Goal: Task Accomplishment & Management: Use online tool/utility

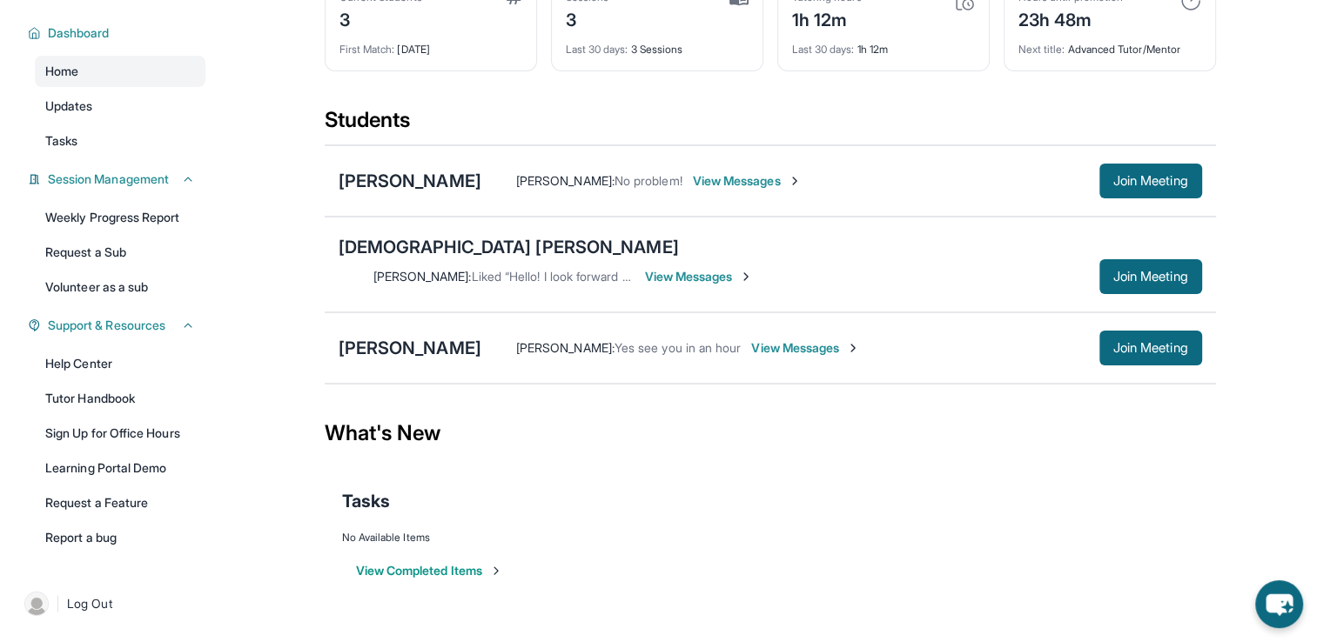
scroll to position [38, 0]
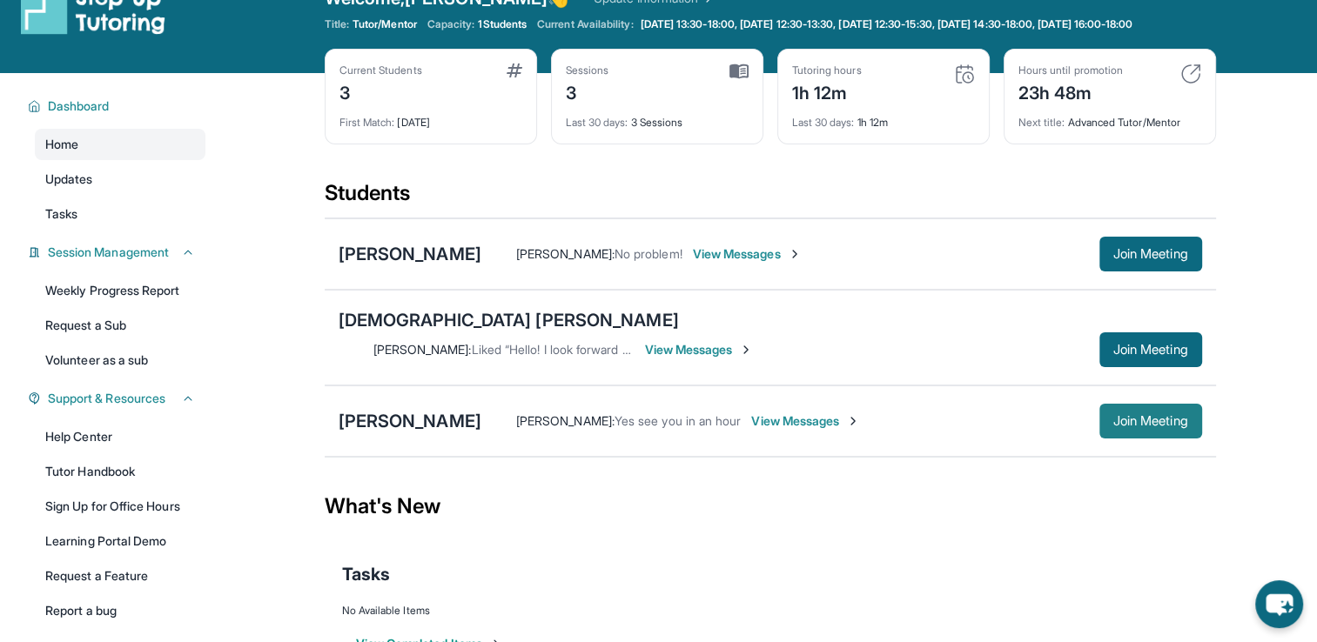
click at [1144, 416] on span "Join Meeting" at bounding box center [1150, 421] width 75 height 10
click at [390, 409] on div "[PERSON_NAME]" at bounding box center [410, 421] width 143 height 24
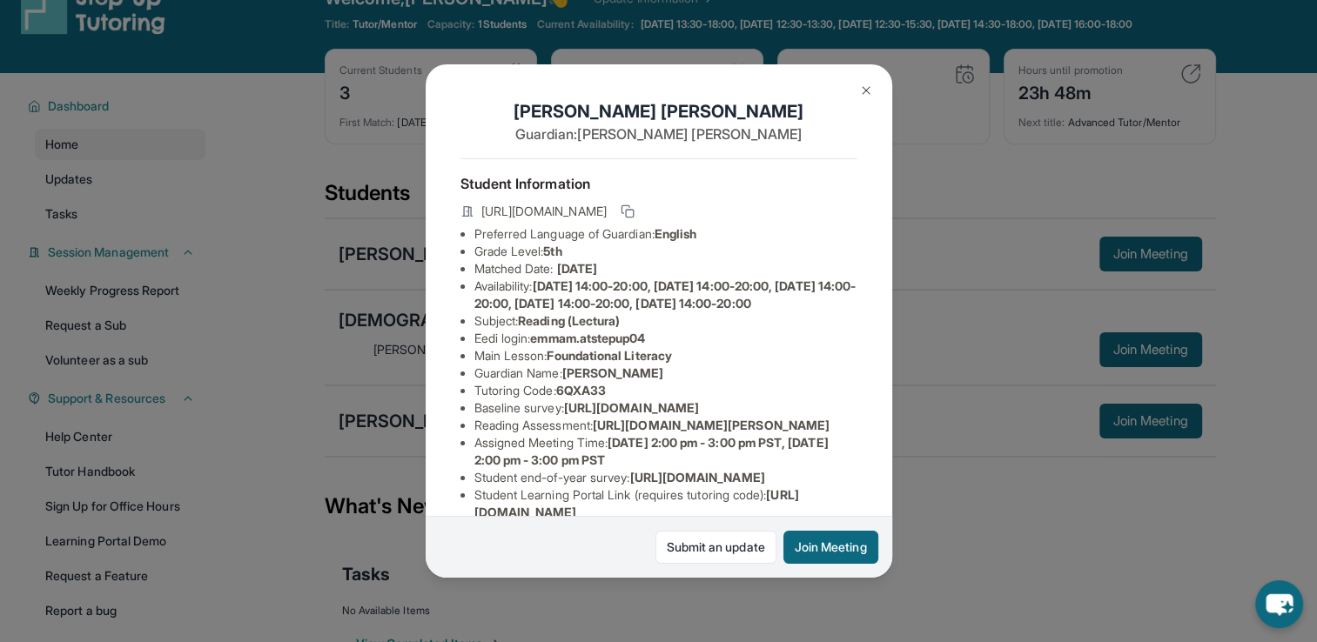
click at [863, 89] on img at bounding box center [866, 91] width 14 height 14
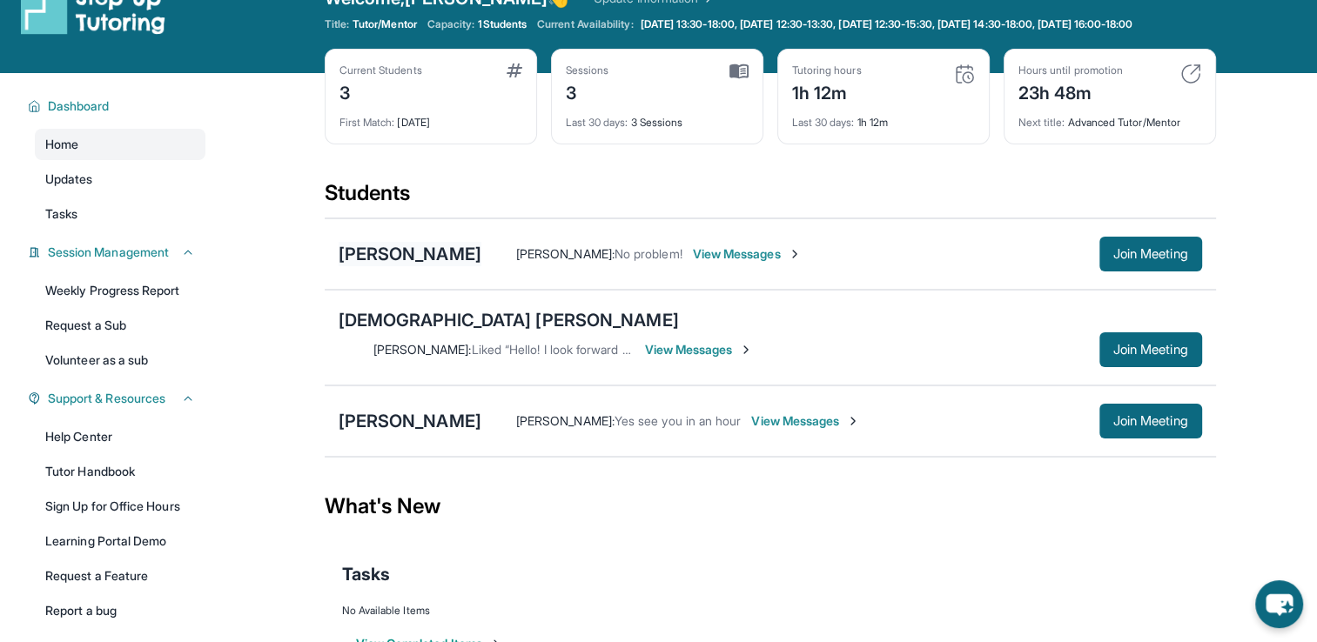
click at [439, 266] on div "[PERSON_NAME]" at bounding box center [410, 254] width 143 height 24
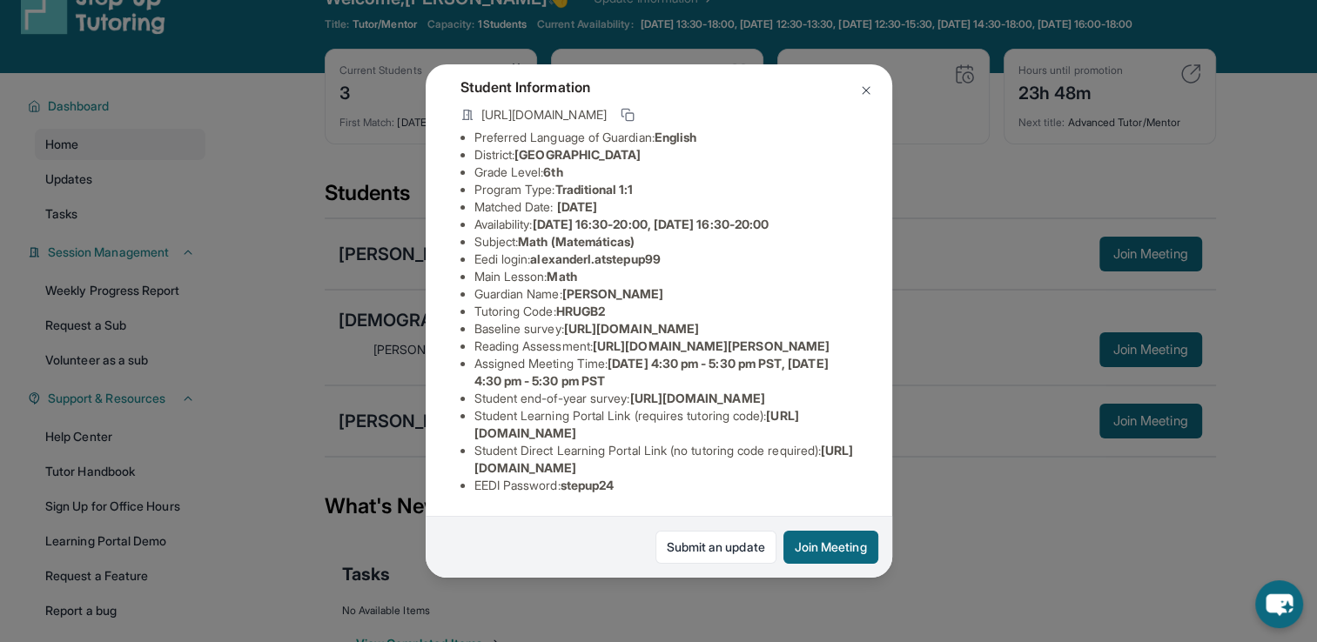
scroll to position [261, 0]
click at [867, 89] on img at bounding box center [866, 91] width 14 height 14
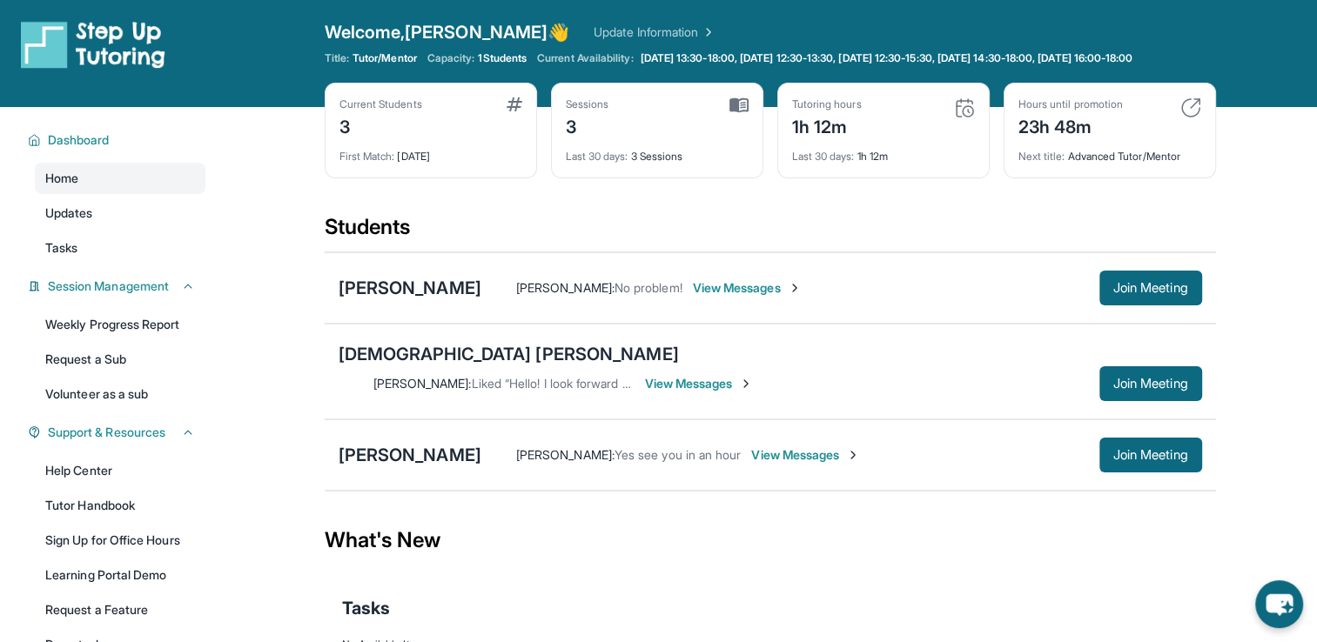
scroll to position [0, 0]
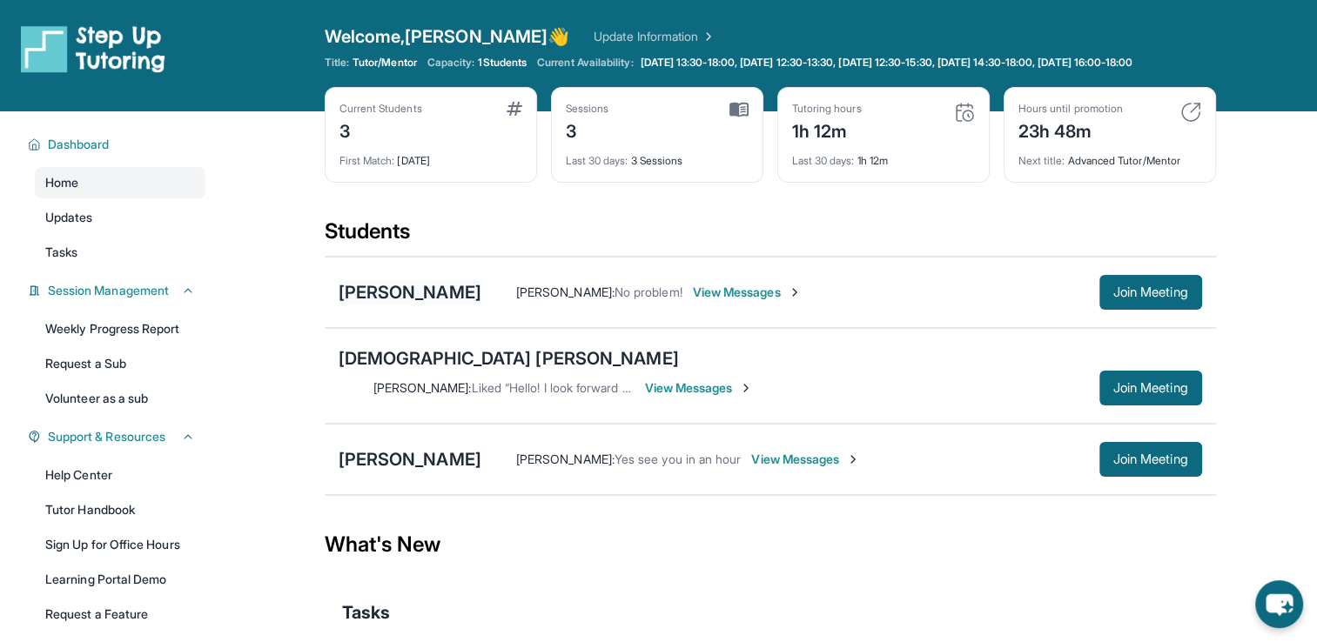
click at [457, 299] on div "[PERSON_NAME]" at bounding box center [410, 292] width 143 height 24
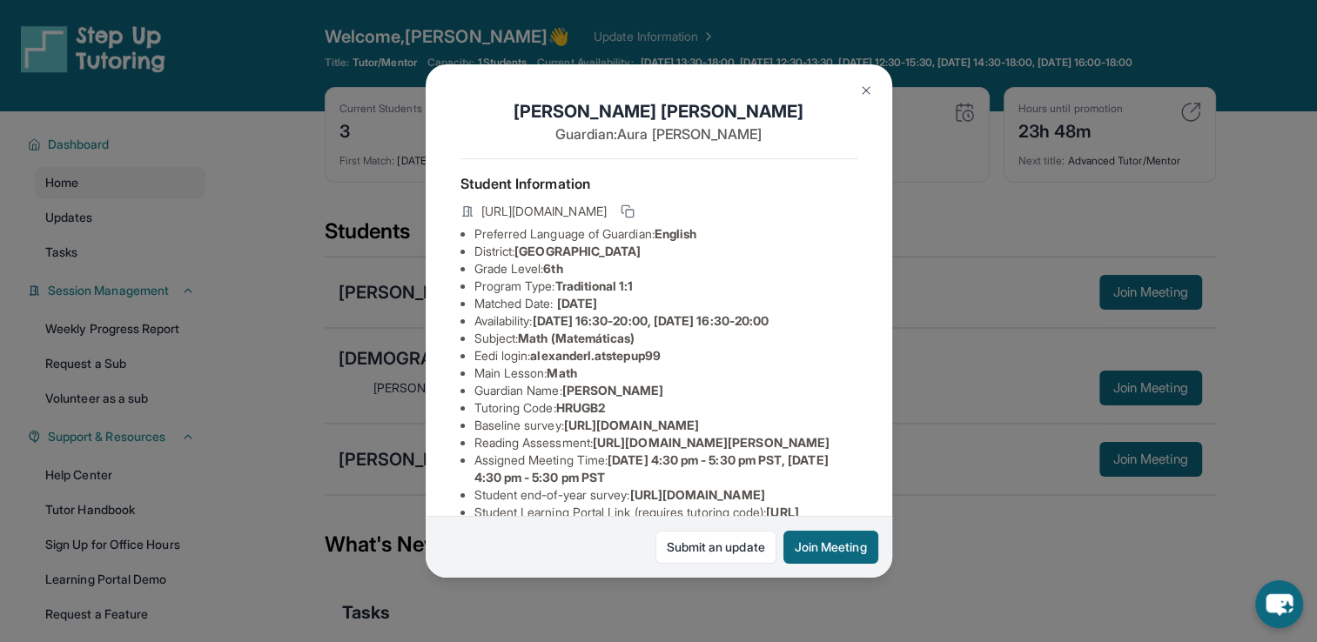
click at [860, 96] on img at bounding box center [866, 91] width 14 height 14
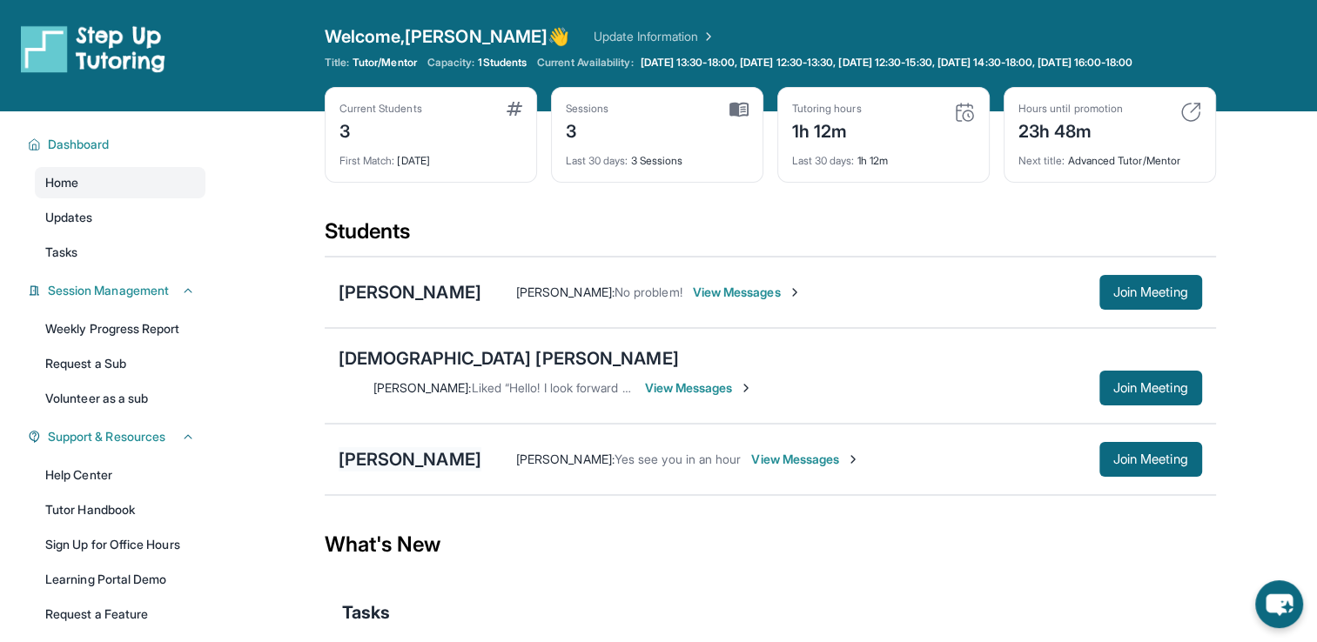
click at [428, 447] on div "[PERSON_NAME]" at bounding box center [410, 459] width 143 height 24
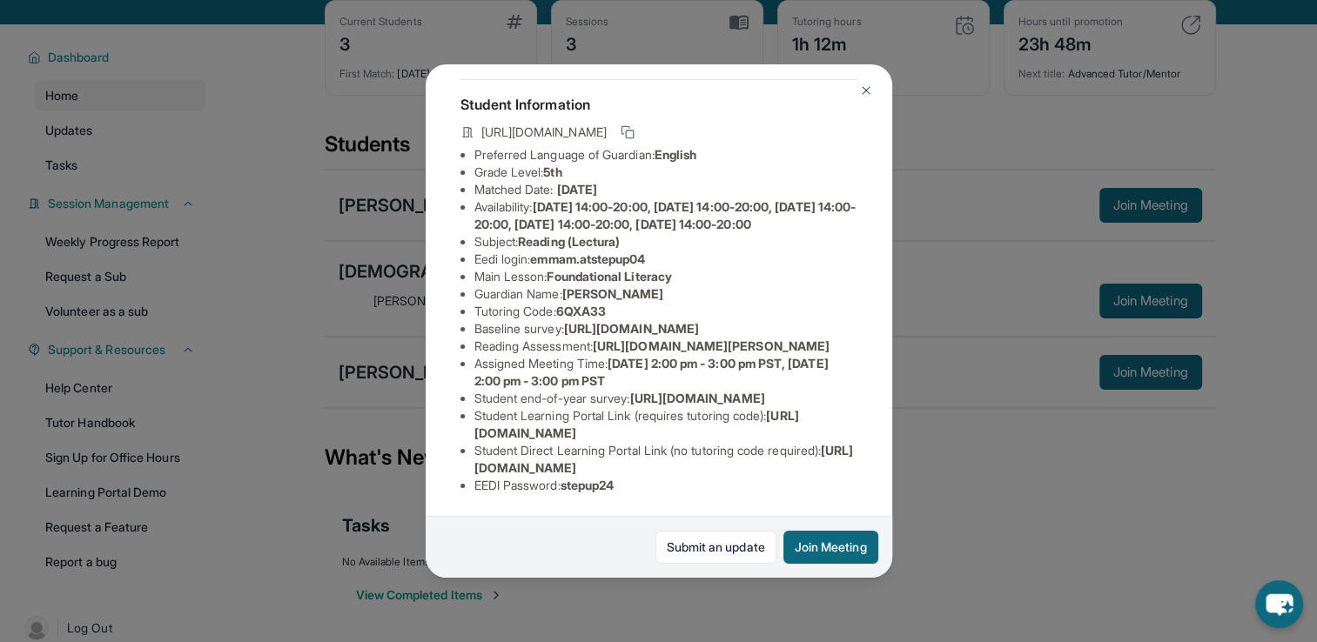
scroll to position [279, 0]
click at [617, 454] on span "[URL][DOMAIN_NAME]" at bounding box center [664, 459] width 380 height 32
drag, startPoint x: 784, startPoint y: 420, endPoint x: 467, endPoint y: 426, distance: 316.9
click at [467, 426] on ul "Preferred Language of Guardian: English Grade Level: 5th Matched Date: [DATE] A…" at bounding box center [658, 320] width 397 height 348
copy span "[URL][DOMAIN_NAME]"
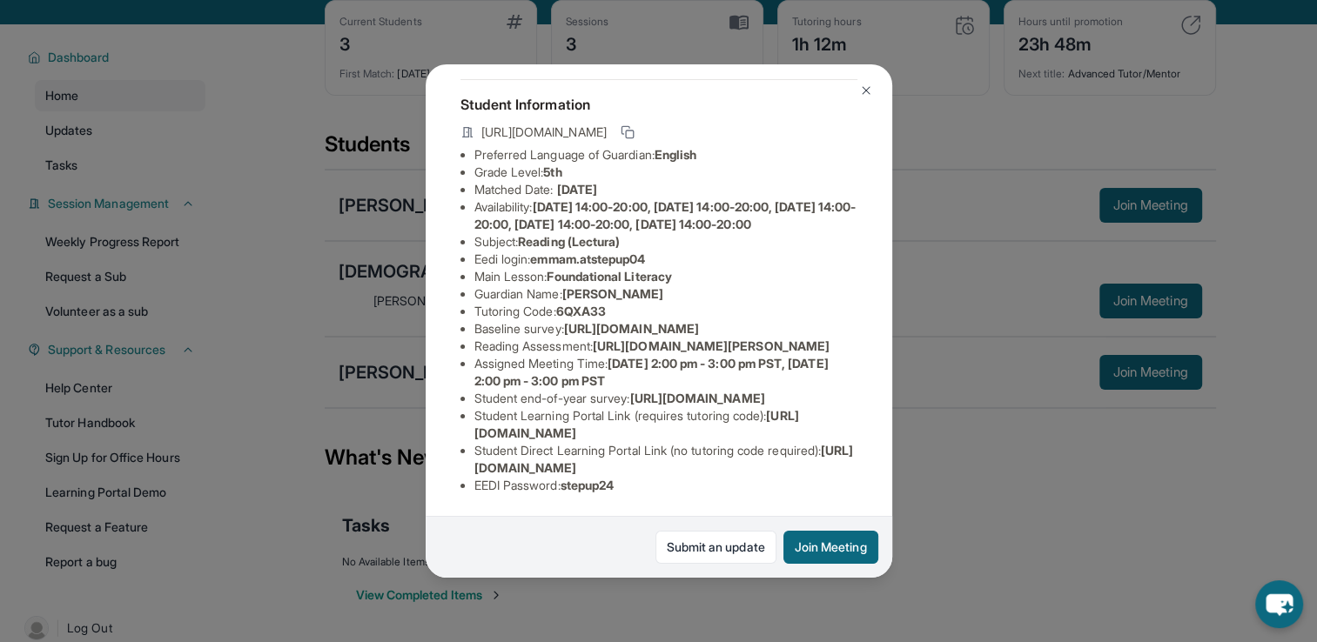
click at [702, 477] on li "EEDI Password : stepup24" at bounding box center [665, 485] width 383 height 17
drag, startPoint x: 836, startPoint y: 454, endPoint x: 467, endPoint y: 453, distance: 369.9
click at [467, 453] on ul "Preferred Language of Guardian: English Grade Level: 5th Matched Date: [DATE] A…" at bounding box center [658, 320] width 397 height 348
copy span "[URL][DOMAIN_NAME]"
click at [713, 480] on li "EEDI Password : stepup24" at bounding box center [665, 485] width 383 height 17
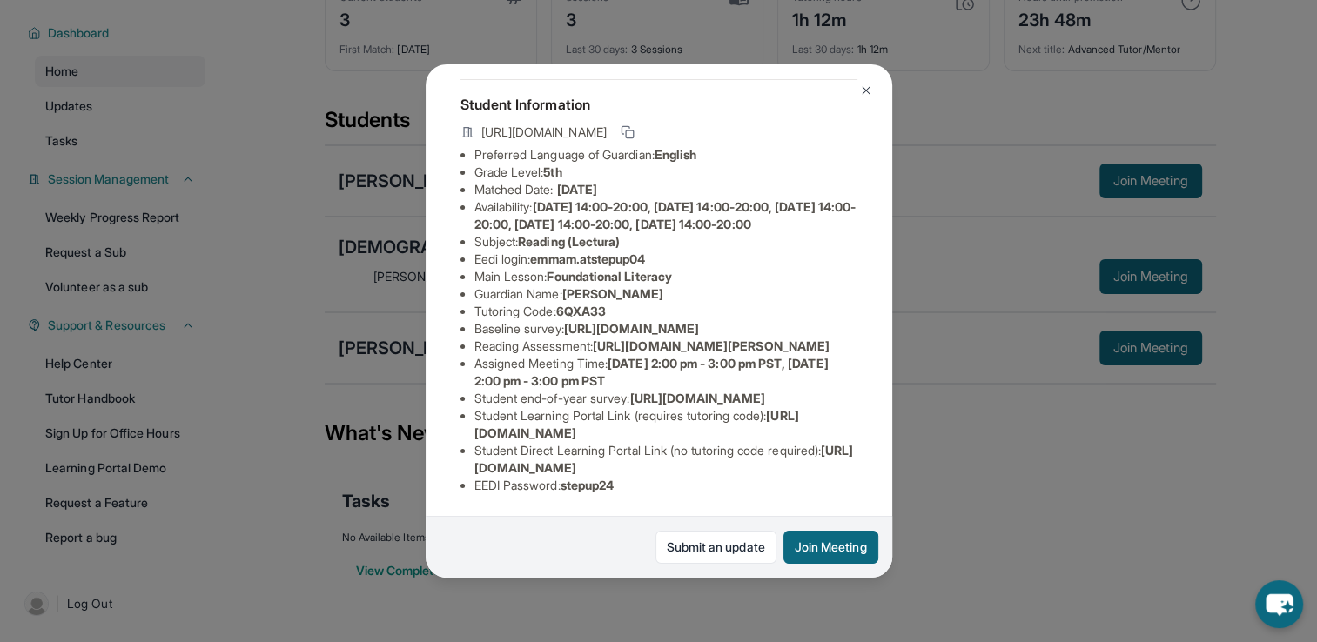
click at [649, 477] on li "EEDI Password : stepup24" at bounding box center [665, 485] width 383 height 17
drag, startPoint x: 839, startPoint y: 456, endPoint x: 470, endPoint y: 463, distance: 369.1
click at [470, 463] on ul "Preferred Language of Guardian: English Grade Level: 5th Matched Date: [DATE] A…" at bounding box center [658, 320] width 397 height 348
copy span "[URL][DOMAIN_NAME]"
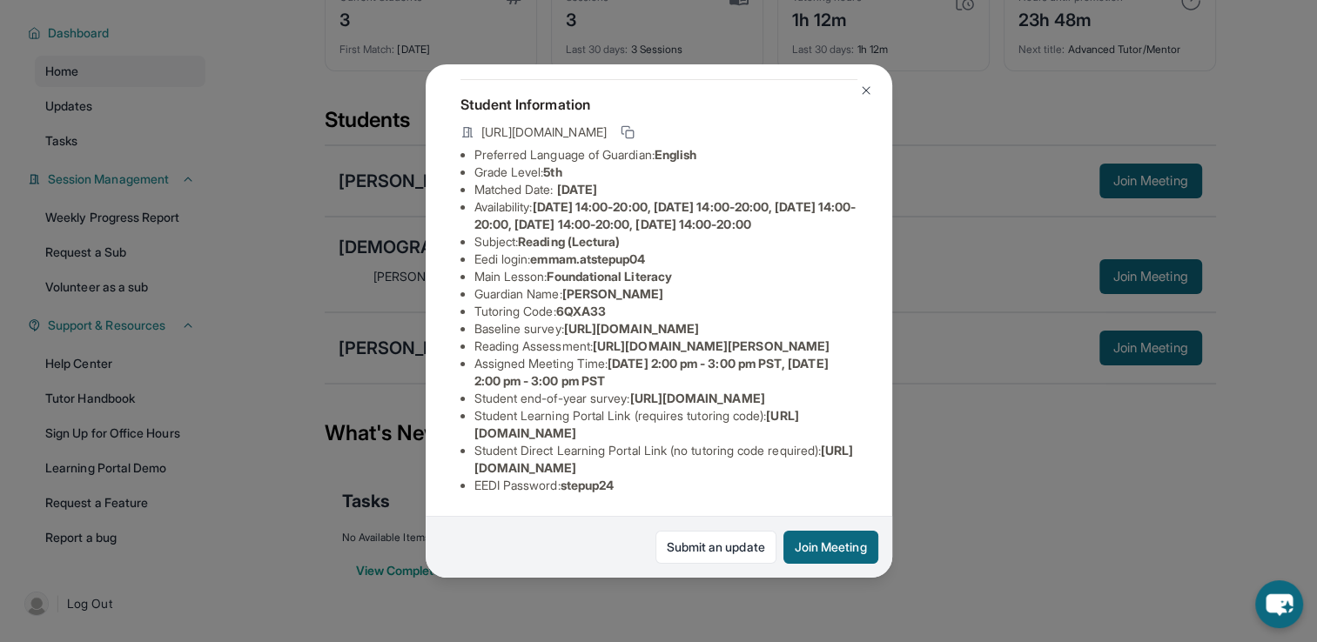
click at [930, 413] on div "[PERSON_NAME] Guardian: [PERSON_NAME] Student Information [URL][DOMAIN_NAME] Pr…" at bounding box center [658, 321] width 1317 height 642
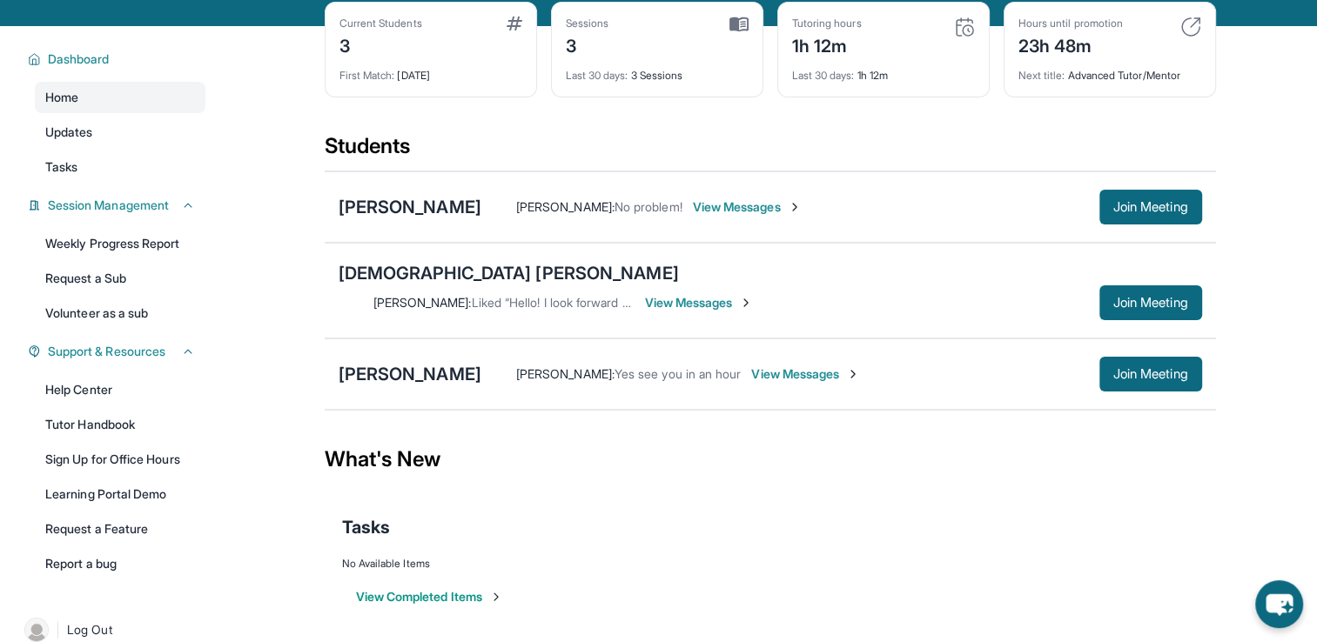
scroll to position [125, 0]
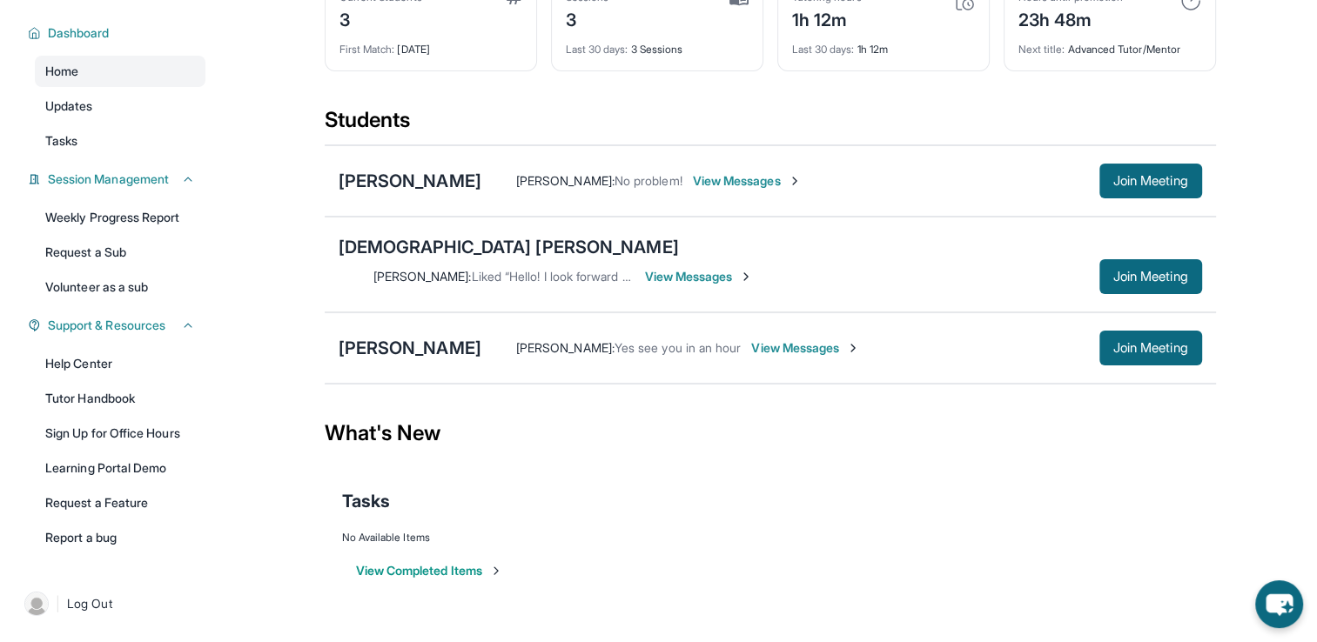
click at [804, 339] on span "View Messages" at bounding box center [805, 347] width 109 height 17
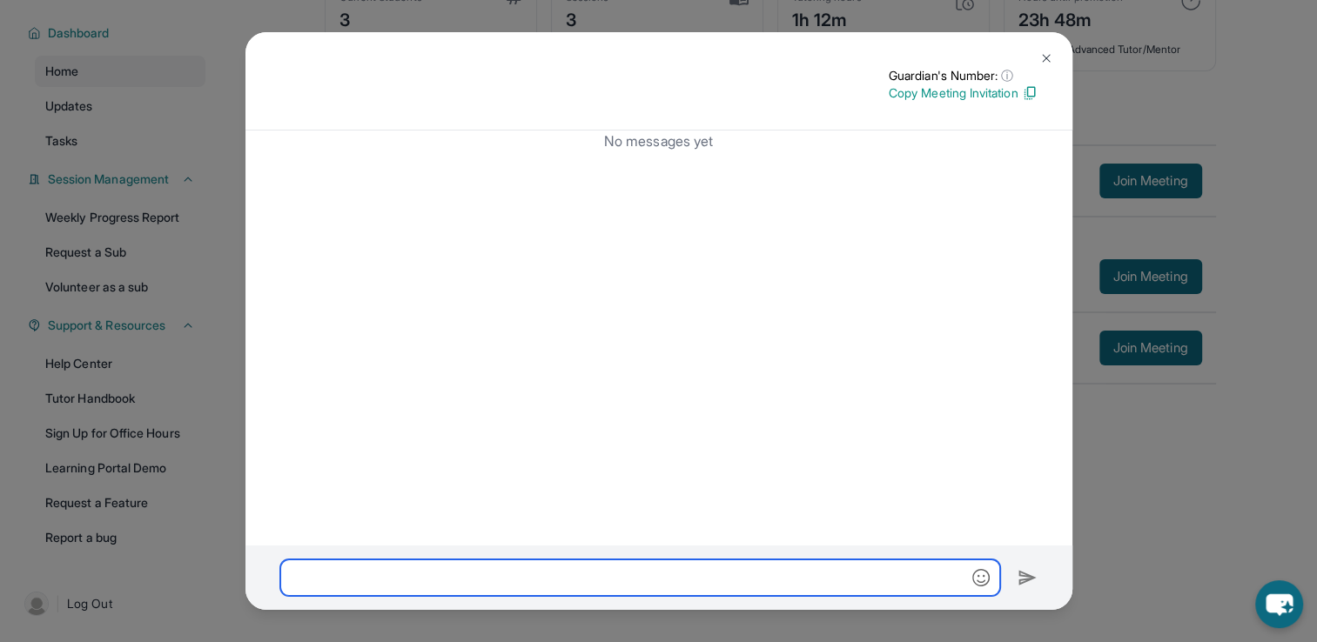
click at [686, 576] on input "text" at bounding box center [640, 578] width 720 height 37
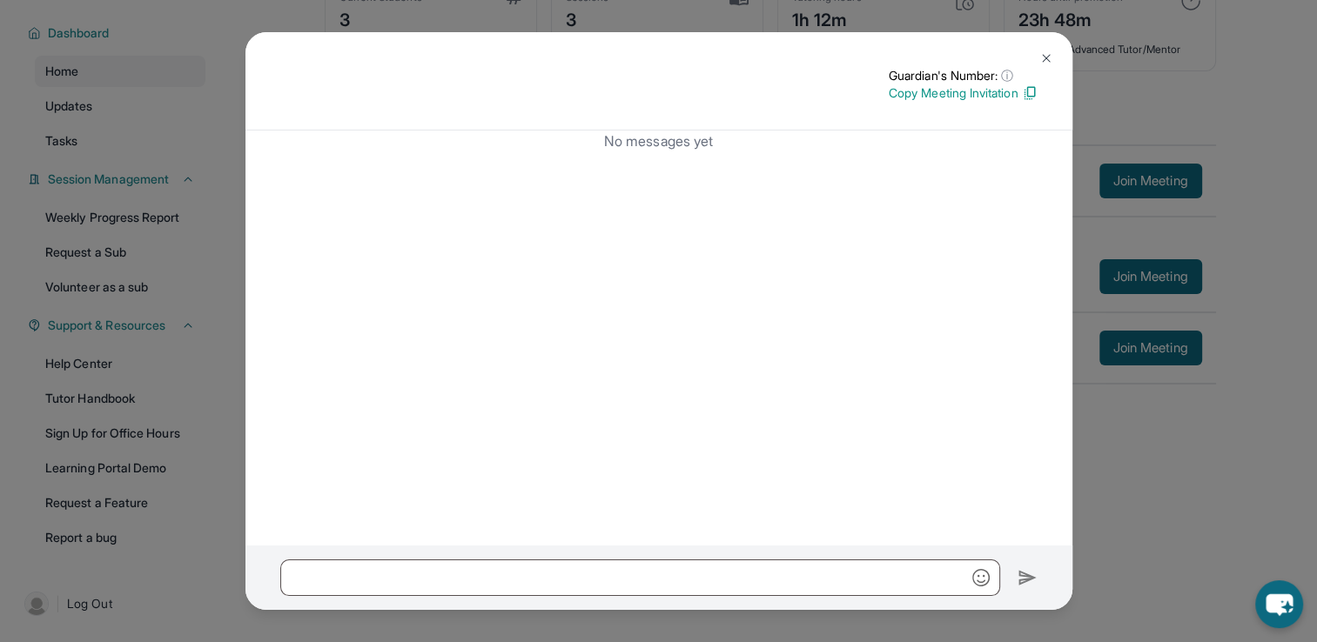
click at [1057, 61] on button at bounding box center [1046, 58] width 35 height 35
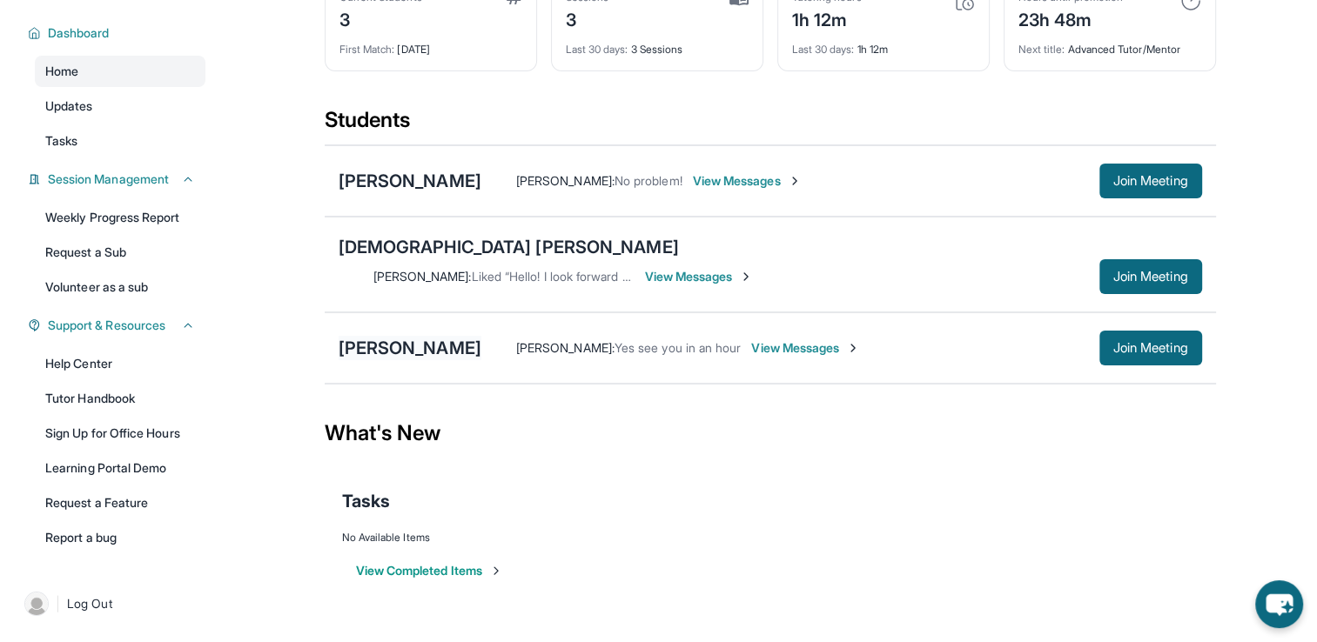
click at [426, 336] on div "[PERSON_NAME]" at bounding box center [410, 348] width 143 height 24
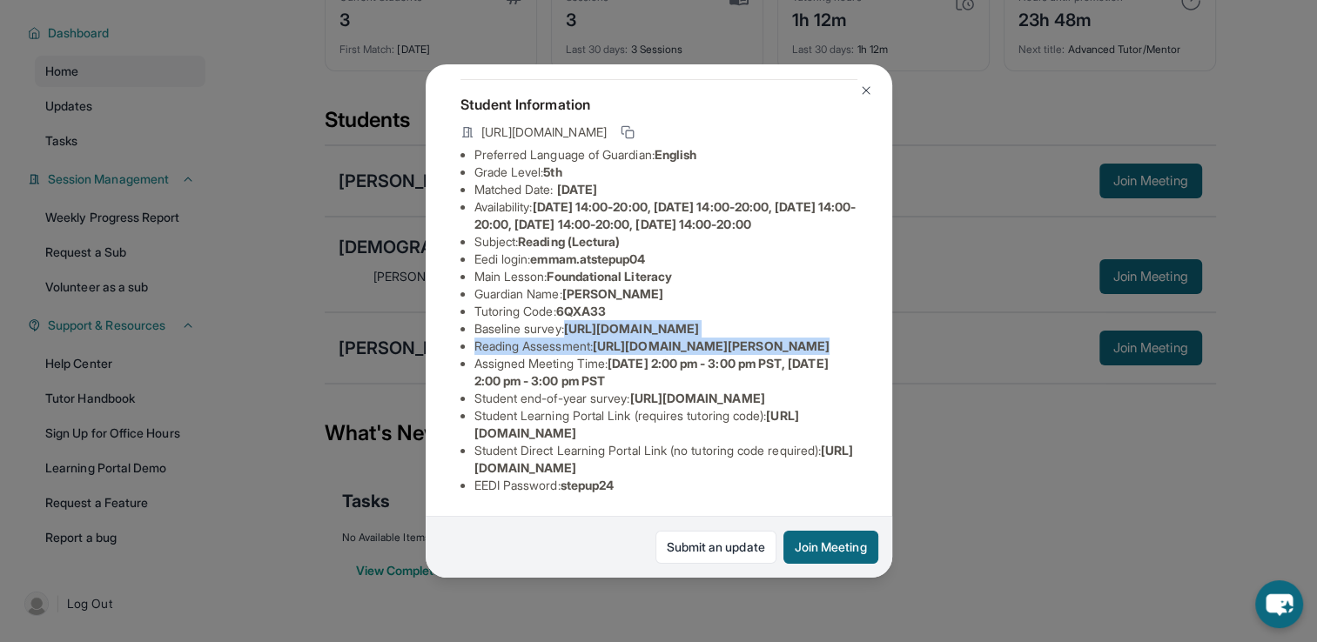
scroll to position [191, 648]
drag, startPoint x: 474, startPoint y: 266, endPoint x: 906, endPoint y: 308, distance: 434.6
click at [906, 308] on div "[PERSON_NAME] Guardian: [PERSON_NAME] Student Information [URL][DOMAIN_NAME] Pr…" at bounding box center [658, 321] width 1317 height 642
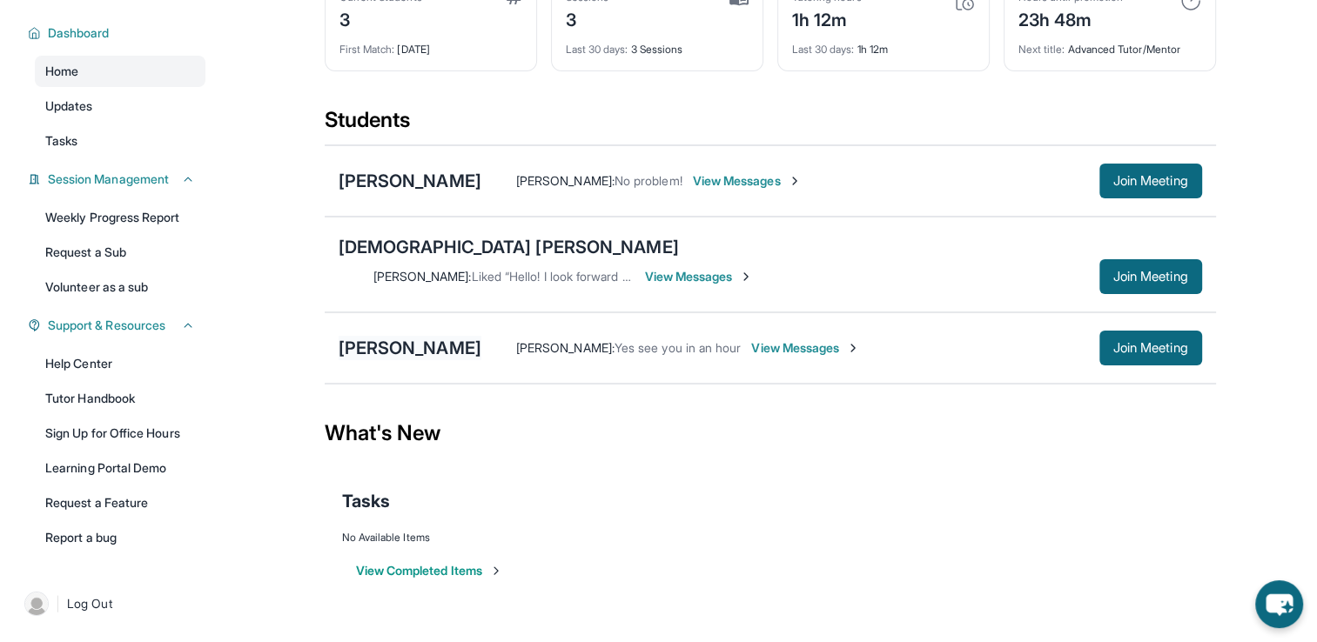
click at [438, 336] on div "[PERSON_NAME]" at bounding box center [410, 348] width 143 height 24
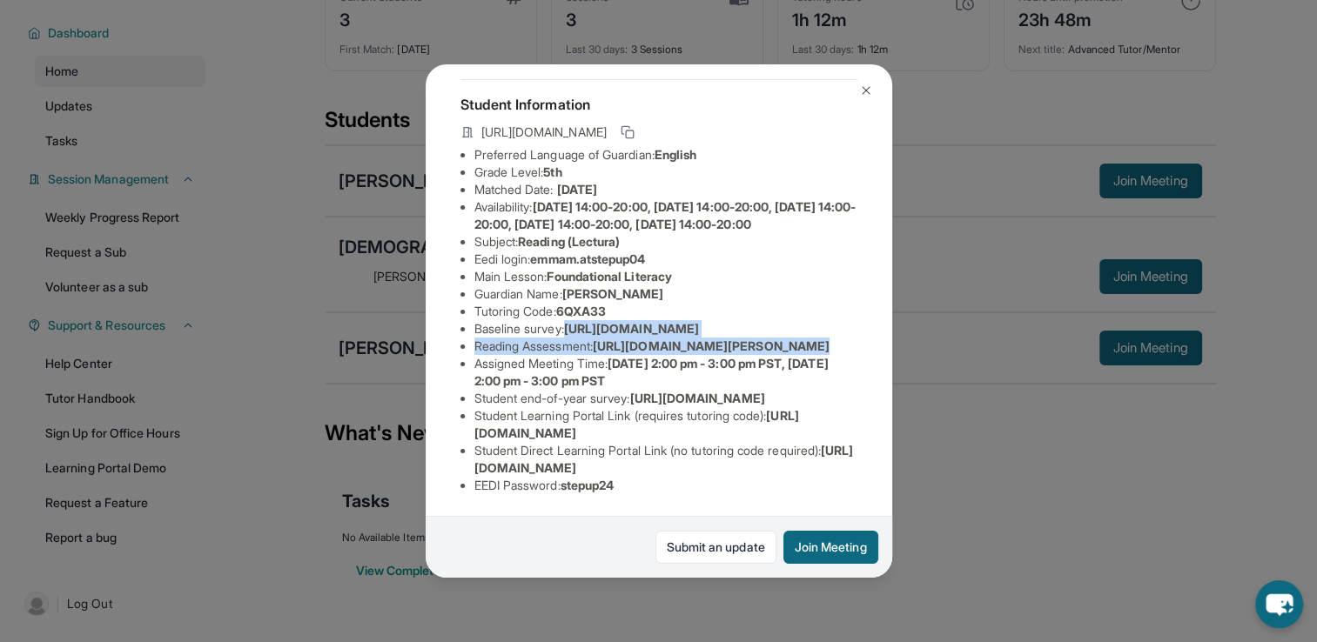
scroll to position [261, 648]
drag, startPoint x: 475, startPoint y: 193, endPoint x: 772, endPoint y: 229, distance: 298.9
click at [772, 229] on div "[PERSON_NAME] Guardian: [PERSON_NAME] Student Information [URL][DOMAIN_NAME] Pr…" at bounding box center [659, 321] width 467 height 514
copy span "[URL][DOMAIN_NAME]"
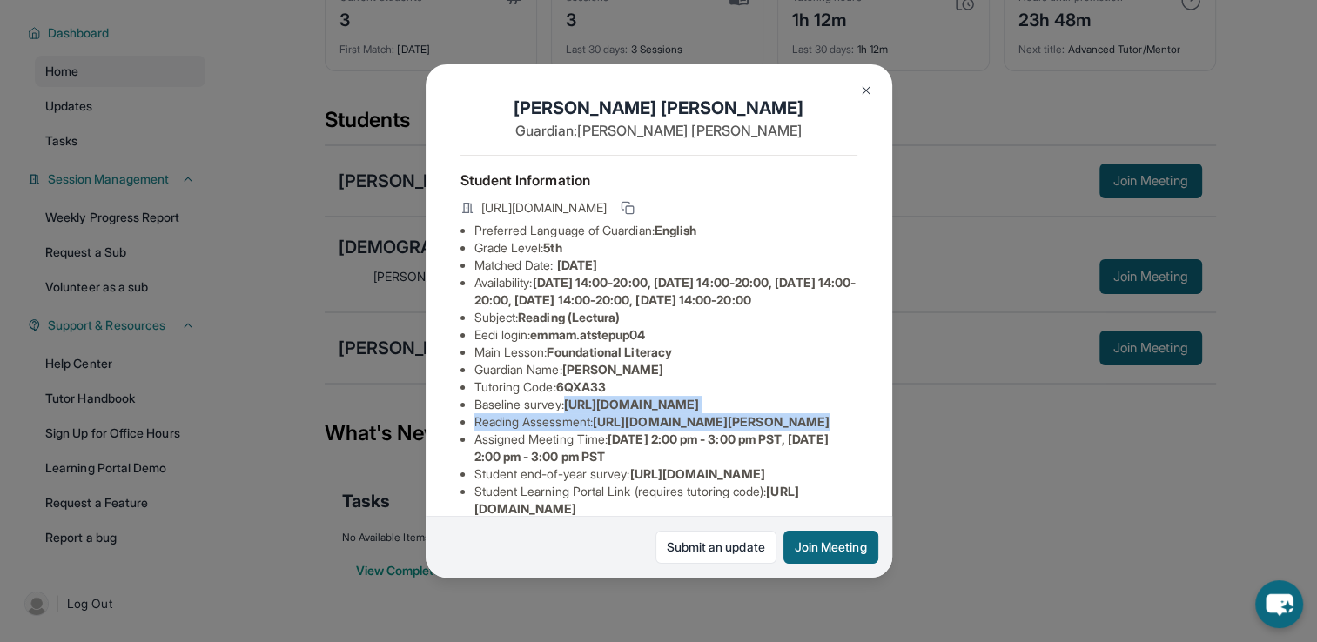
scroll to position [0, 648]
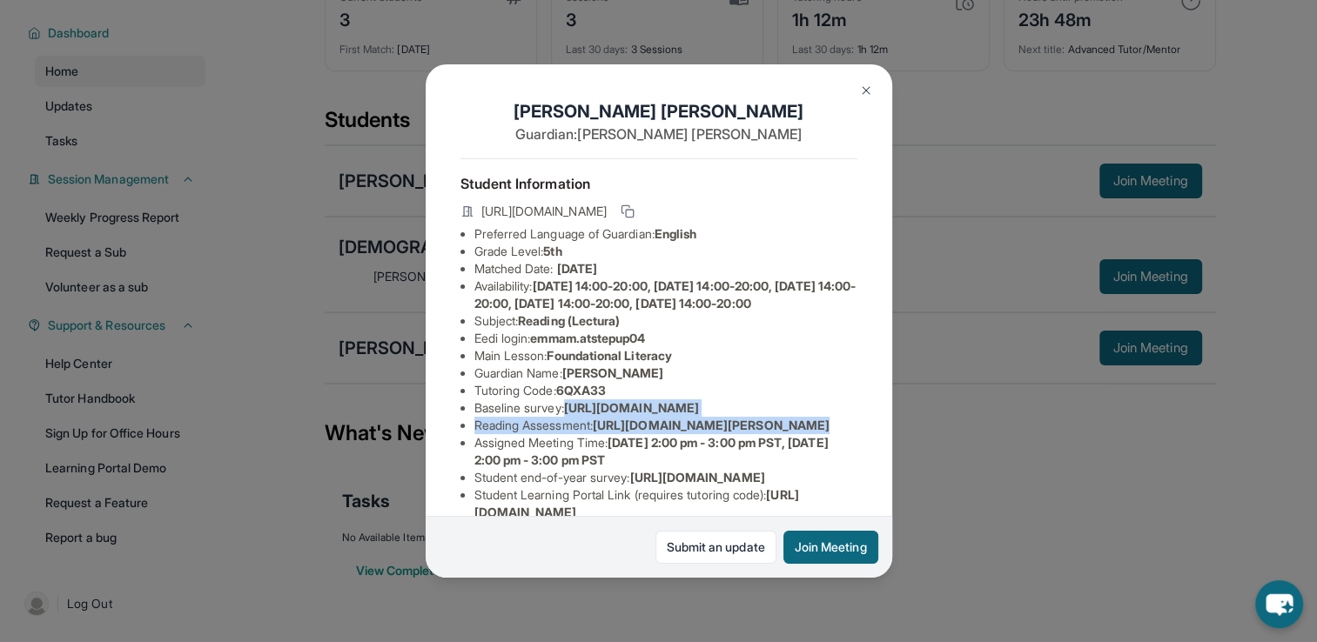
drag, startPoint x: 867, startPoint y: 88, endPoint x: 794, endPoint y: 69, distance: 75.6
click at [867, 88] on img at bounding box center [866, 91] width 14 height 14
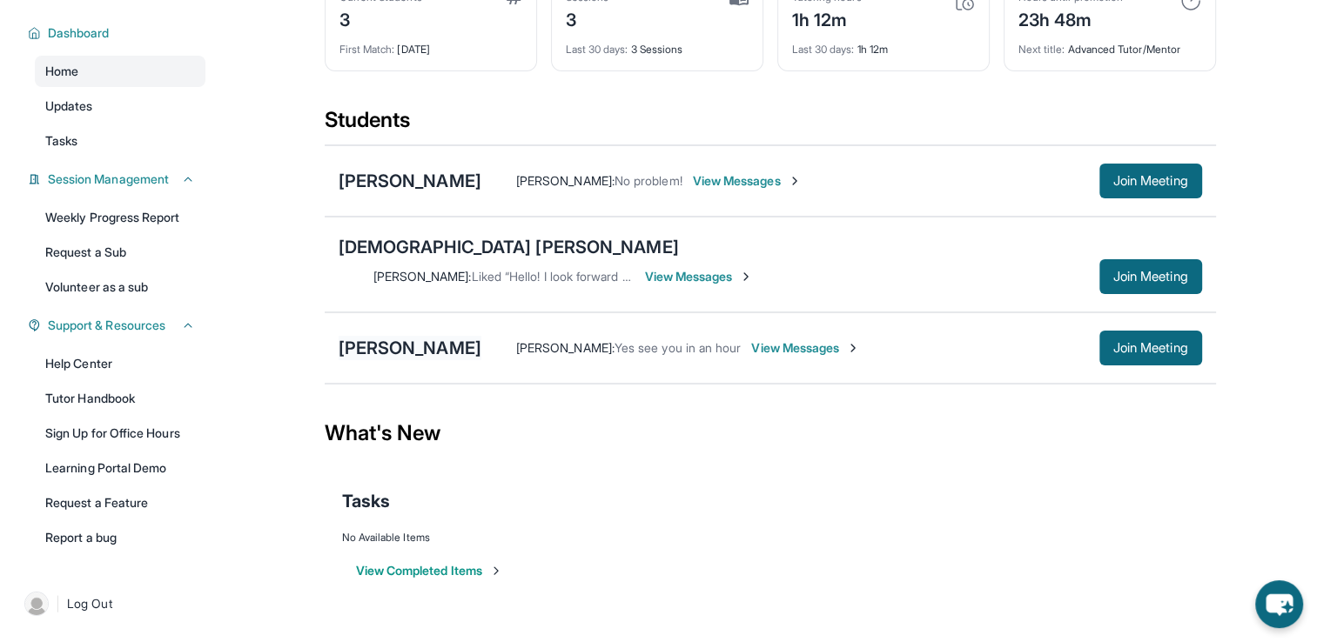
click at [427, 336] on div "[PERSON_NAME]" at bounding box center [410, 348] width 143 height 24
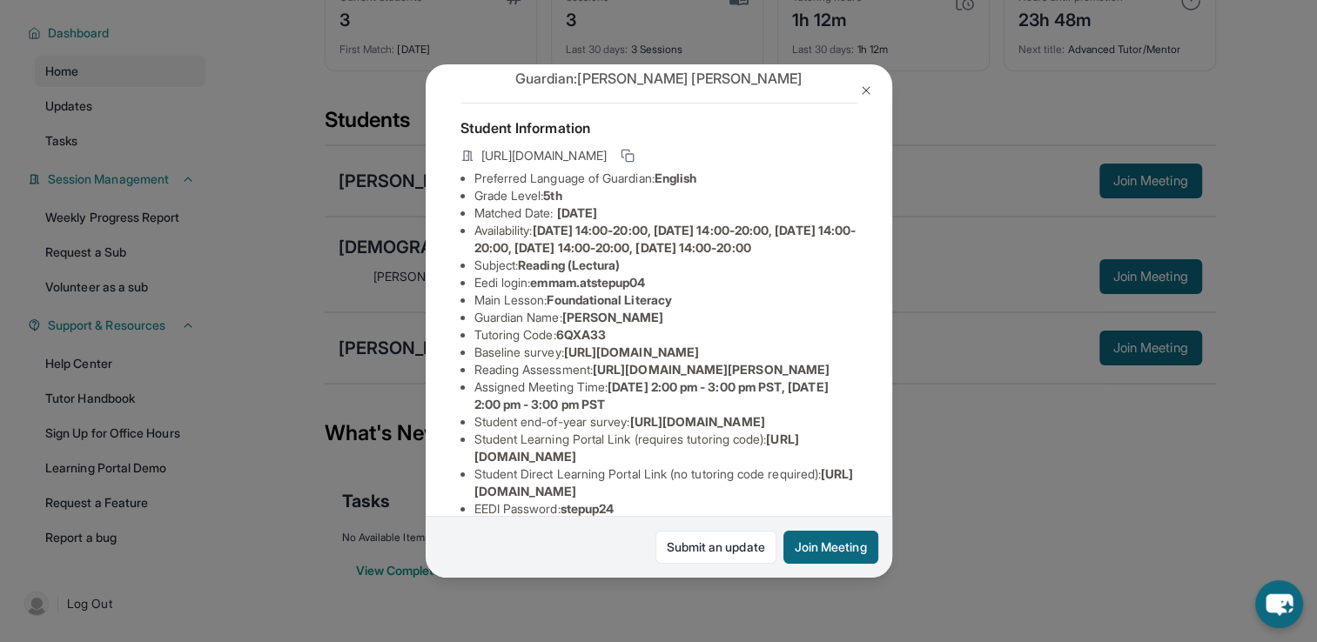
scroll to position [87, 0]
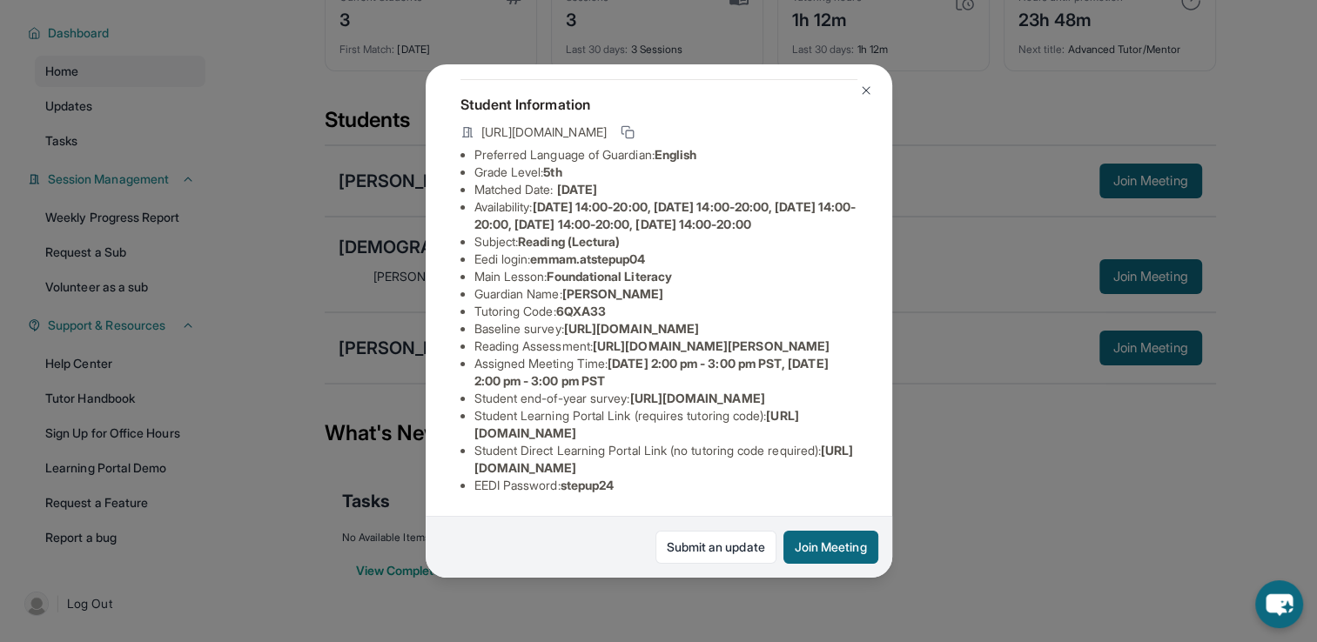
click at [863, 89] on img at bounding box center [866, 91] width 14 height 14
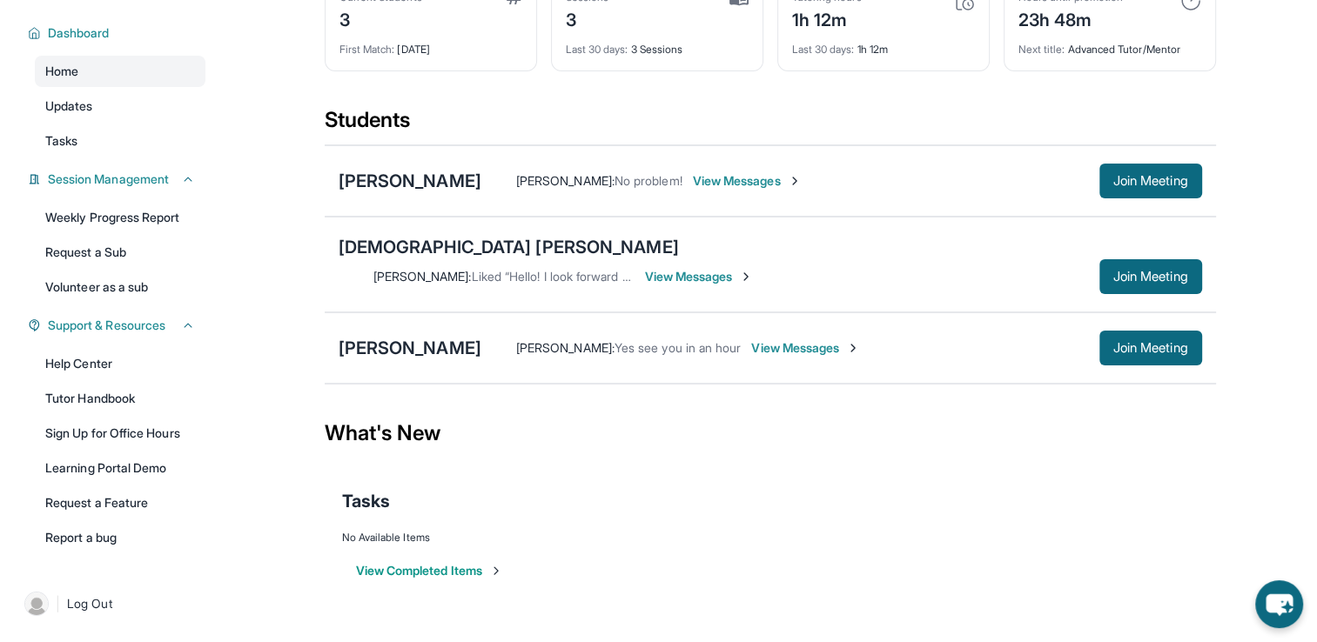
scroll to position [0, 0]
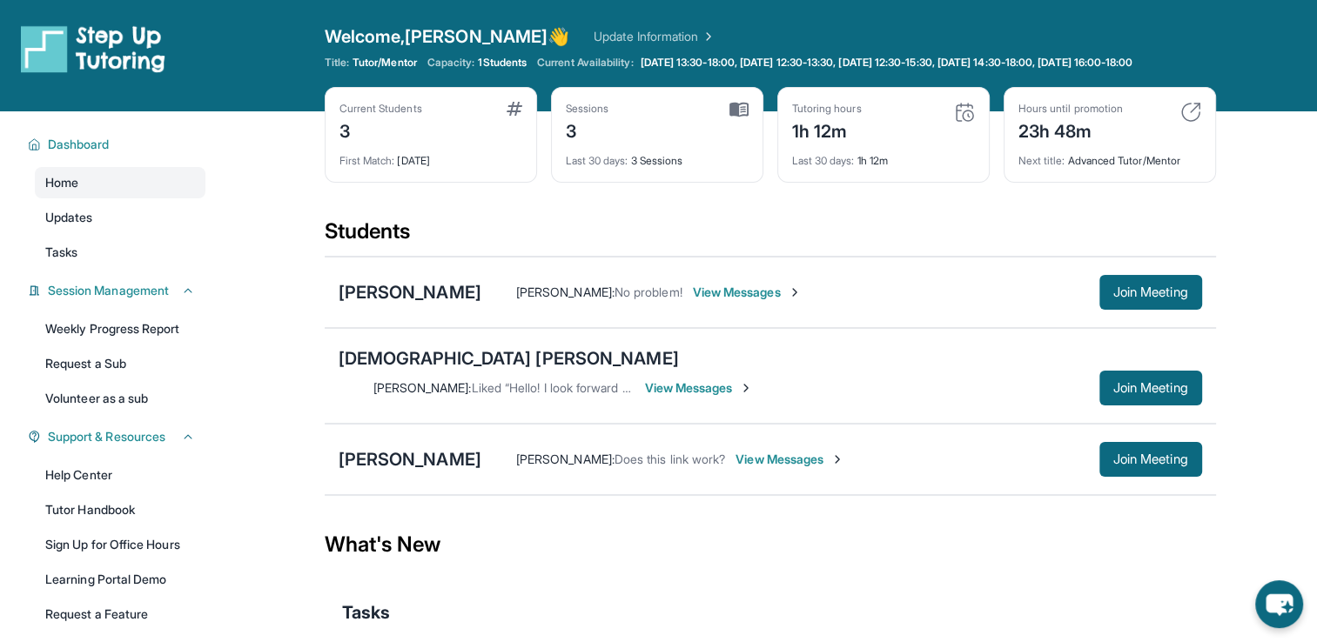
scroll to position [87, 0]
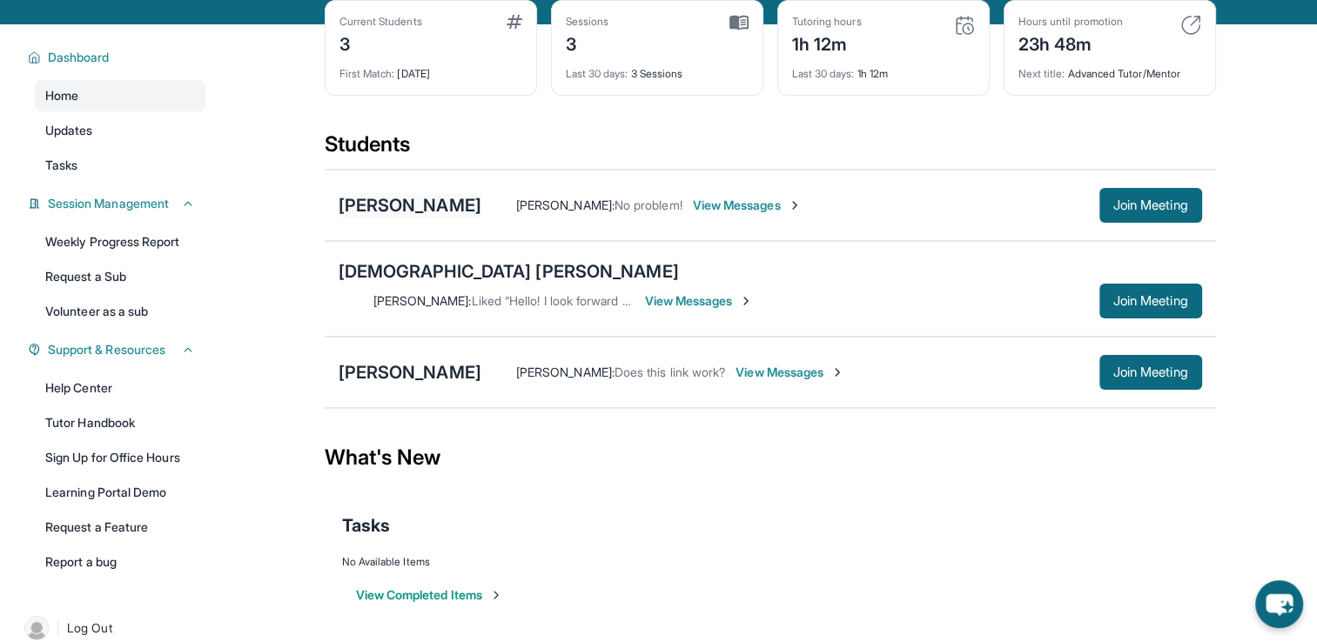
click at [400, 218] on div "[PERSON_NAME]" at bounding box center [410, 205] width 143 height 24
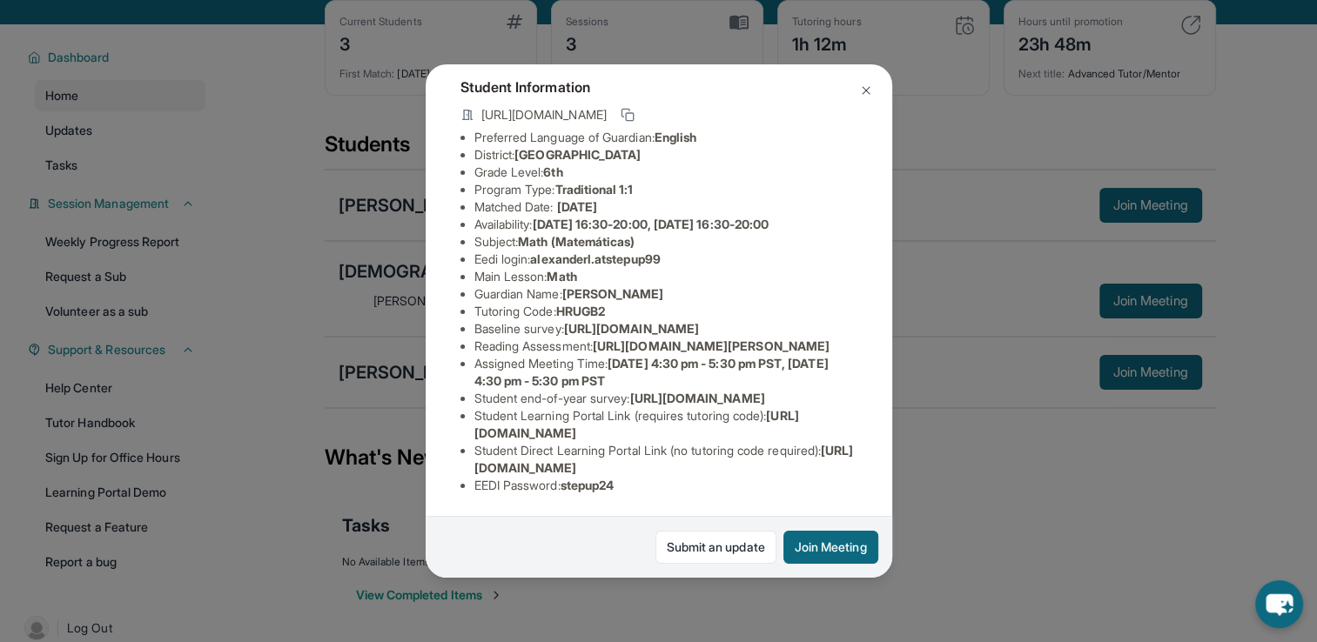
scroll to position [104, 0]
click at [805, 540] on button "Join Meeting" at bounding box center [830, 547] width 95 height 33
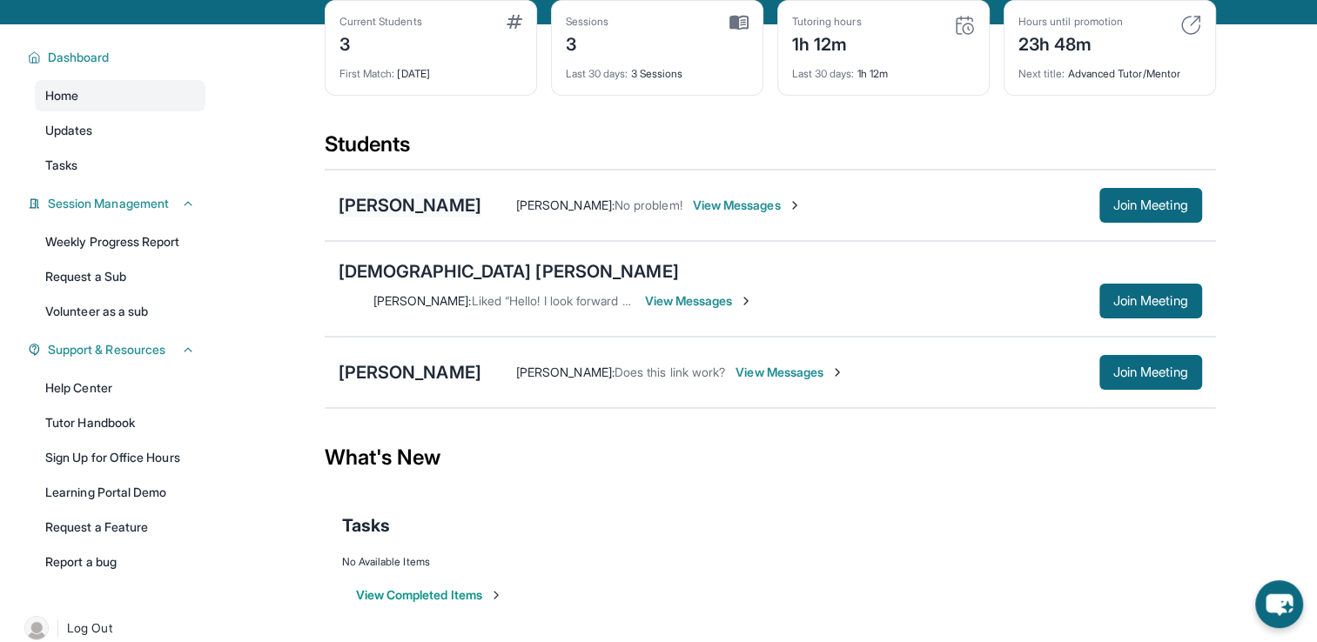
click at [454, 218] on div "[PERSON_NAME]" at bounding box center [410, 205] width 143 height 24
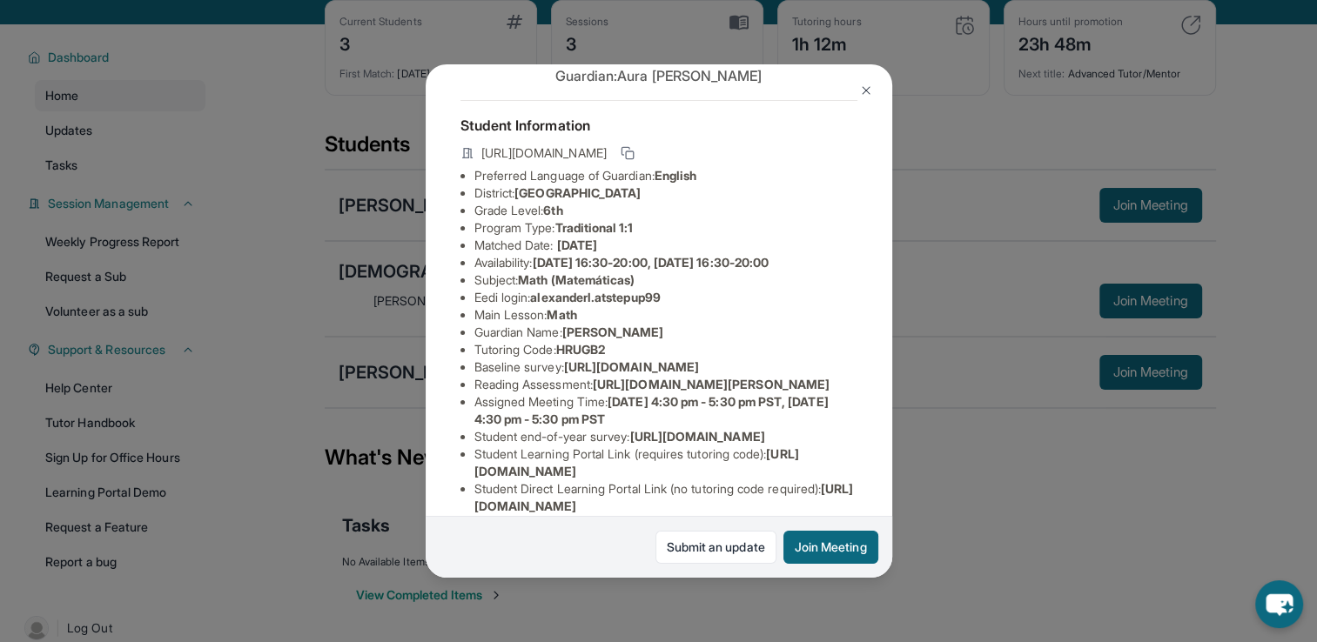
scroll to position [87, 0]
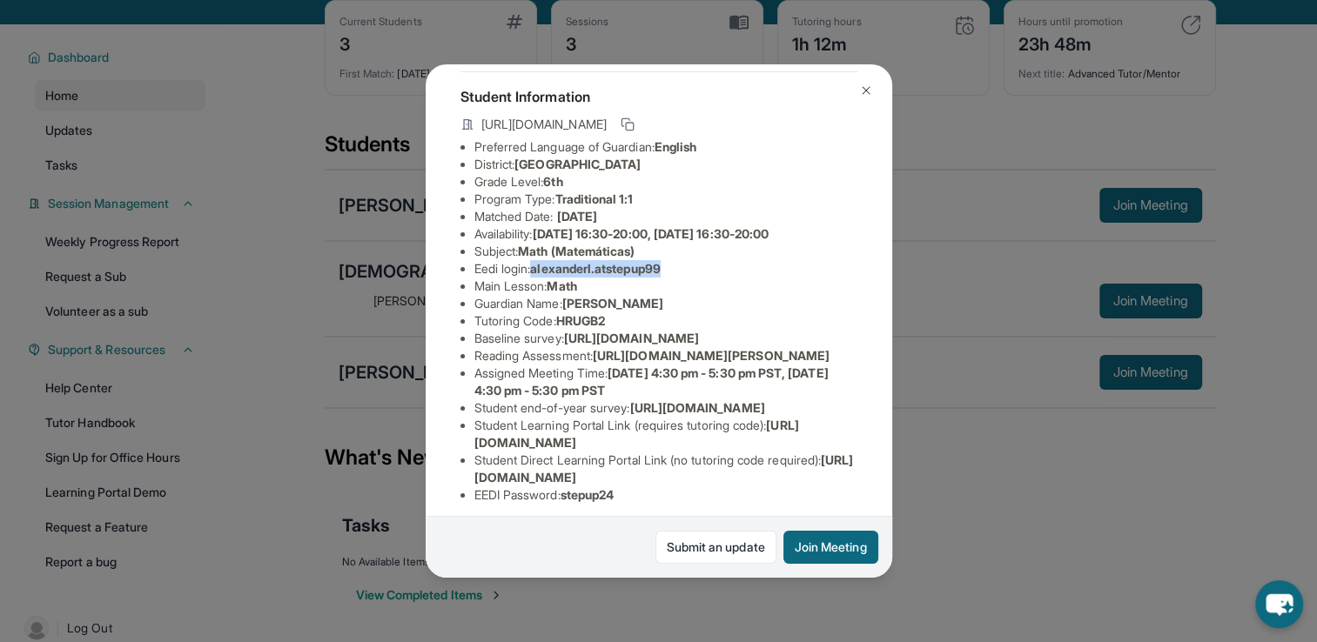
drag, startPoint x: 673, startPoint y: 282, endPoint x: 539, endPoint y: 278, distance: 134.1
click at [539, 276] on span "alexanderl.atstepup99" at bounding box center [595, 268] width 130 height 15
copy span "alexanderl.atstepup99"
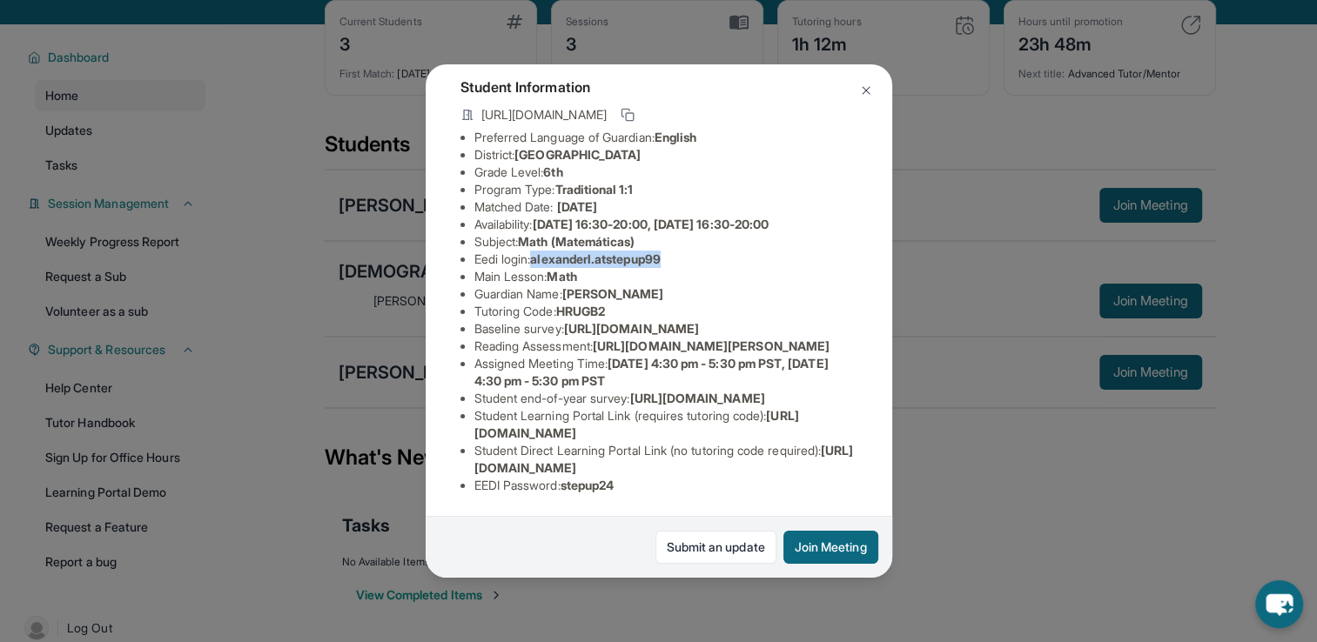
scroll to position [279, 0]
drag, startPoint x: 635, startPoint y: 469, endPoint x: 568, endPoint y: 474, distance: 67.2
click at [568, 477] on li "EEDI Password : stepup24" at bounding box center [665, 485] width 383 height 17
copy span "stepup24"
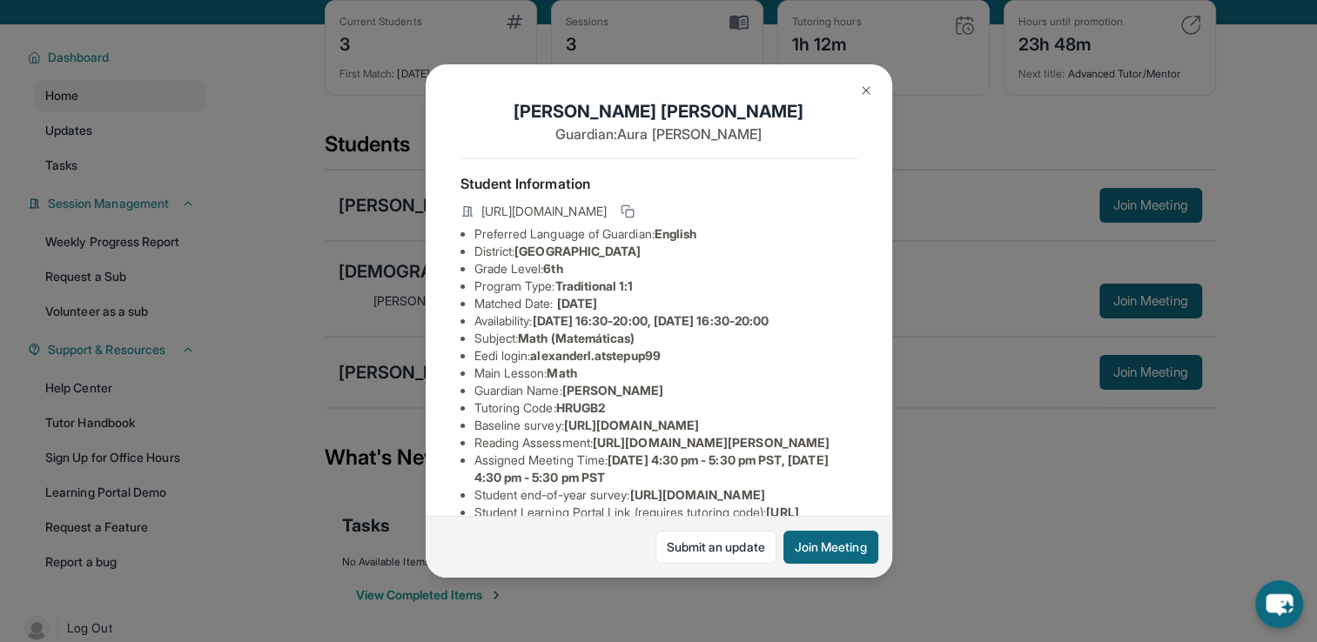
click at [864, 89] on img at bounding box center [866, 91] width 14 height 14
